Goal: Information Seeking & Learning: Learn about a topic

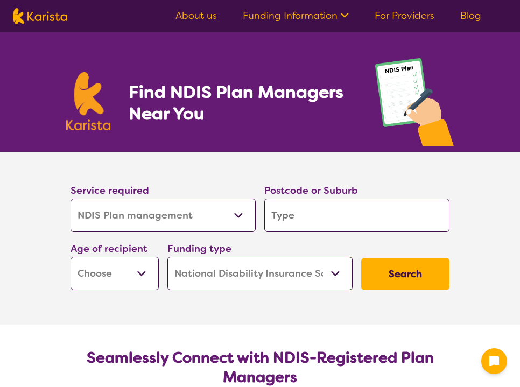
select select "NDIS Plan management"
select select "NDIS"
select select "NDIS Plan management"
select select "NDIS"
type input "5"
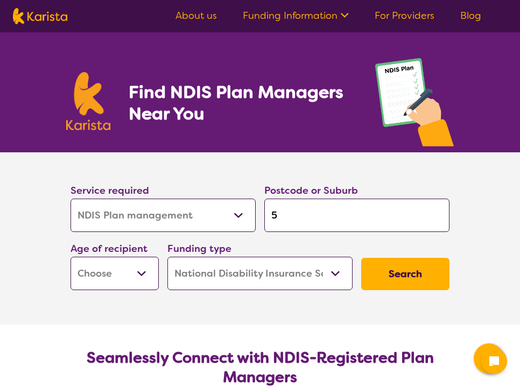
type input "5"
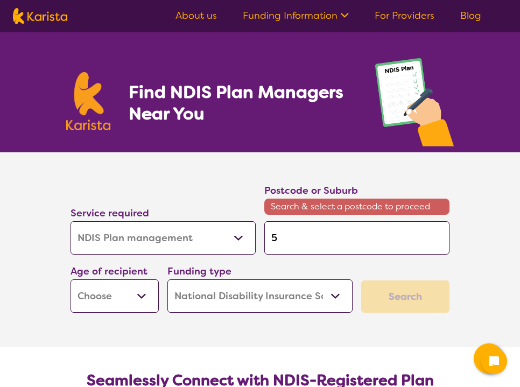
type input "51"
type input "515"
type input "5159"
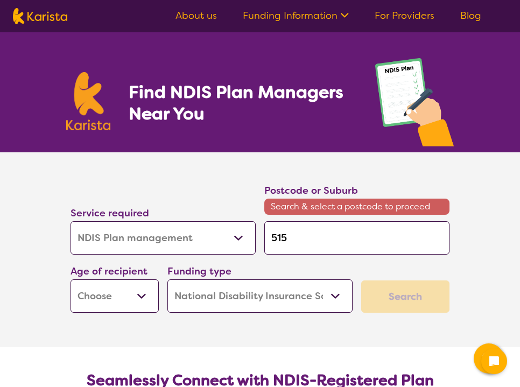
type input "5159"
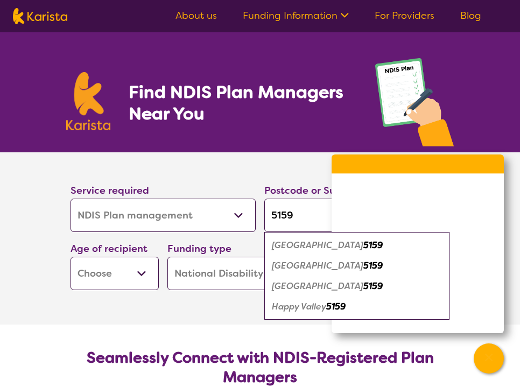
type input "5159"
click at [318, 303] on em "Happy Valley" at bounding box center [299, 306] width 54 height 11
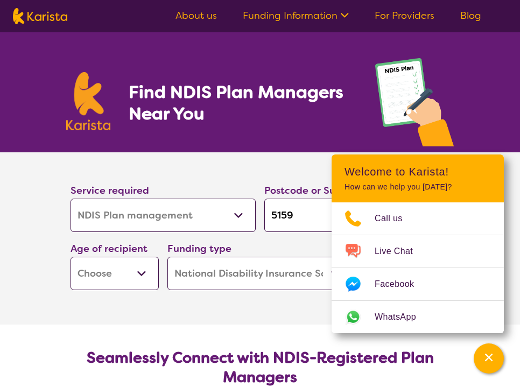
click at [262, 308] on section "Service required Allied Health Assistant Assessment ([MEDICAL_DATA] or [MEDICAL…" at bounding box center [260, 238] width 431 height 172
select select "EC"
click at [503, 356] on button "Channel Menu" at bounding box center [489, 359] width 30 height 30
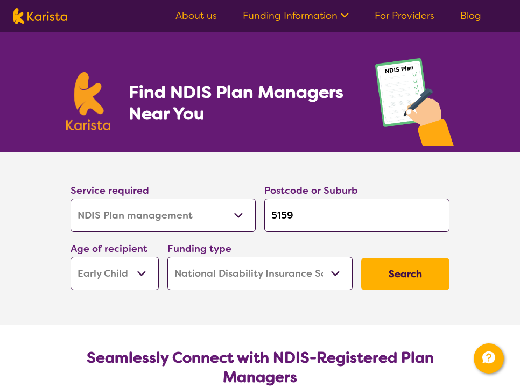
click at [419, 266] on button "Search" at bounding box center [405, 274] width 88 height 32
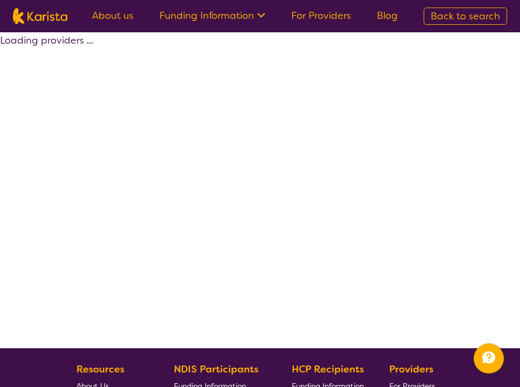
select select "by_score"
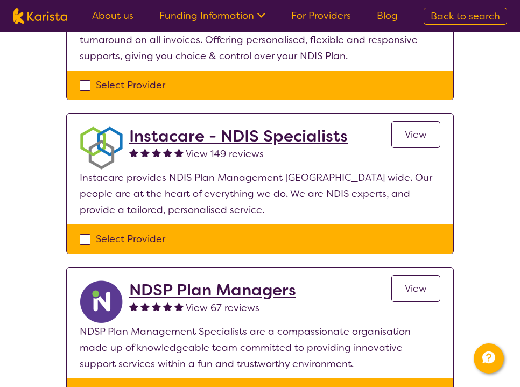
scroll to position [339, 0]
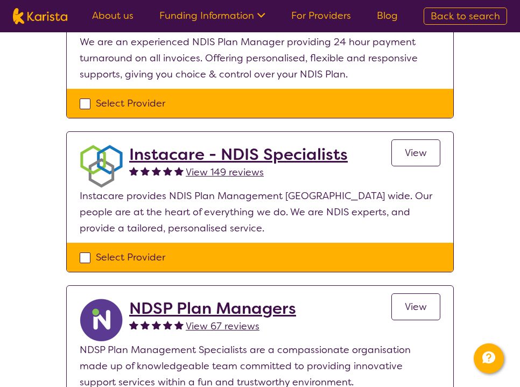
click at [311, 156] on h2 "Instacare - NDIS Specialists" at bounding box center [238, 154] width 219 height 19
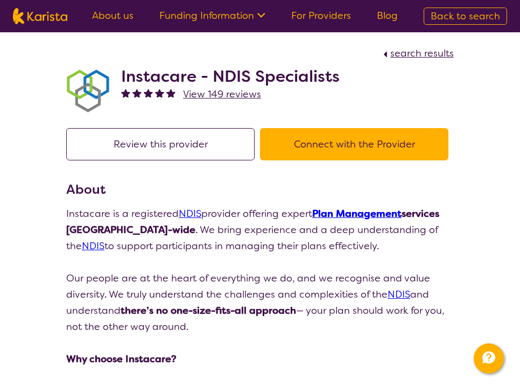
scroll to position [339, 0]
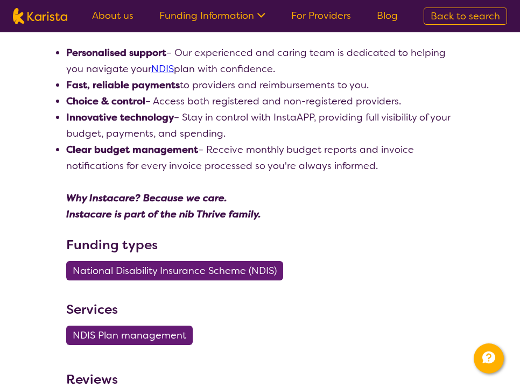
select select "by_score"
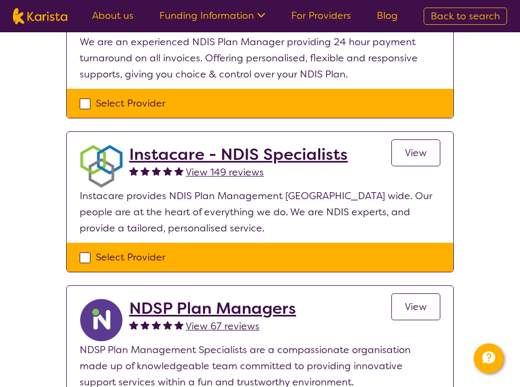
select select "NDIS Plan management"
select select "EC"
select select "NDIS"
select select "NDIS Plan management"
select select "EC"
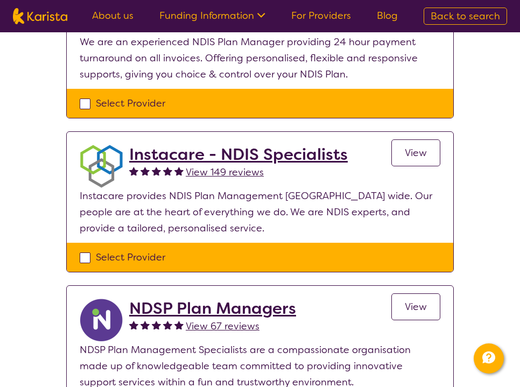
select select "NDIS"
